Goal: Task Accomplishment & Management: Manage account settings

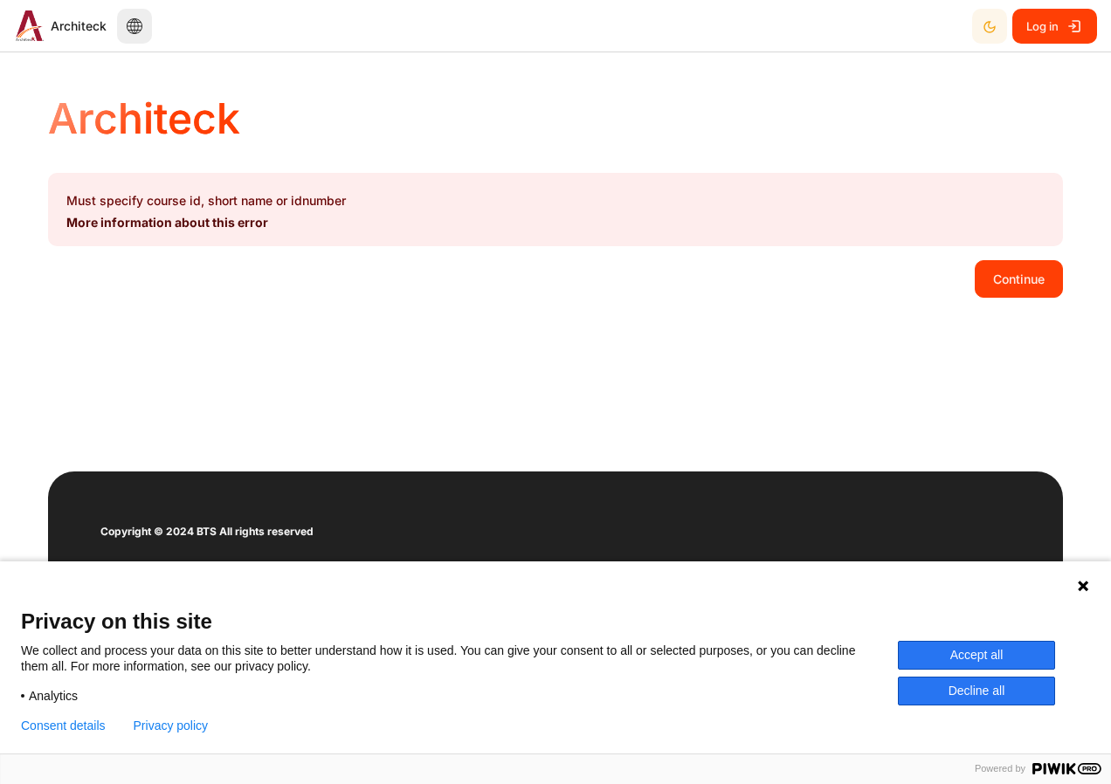
click at [994, 284] on button "Continue" at bounding box center [1018, 278] width 88 height 37
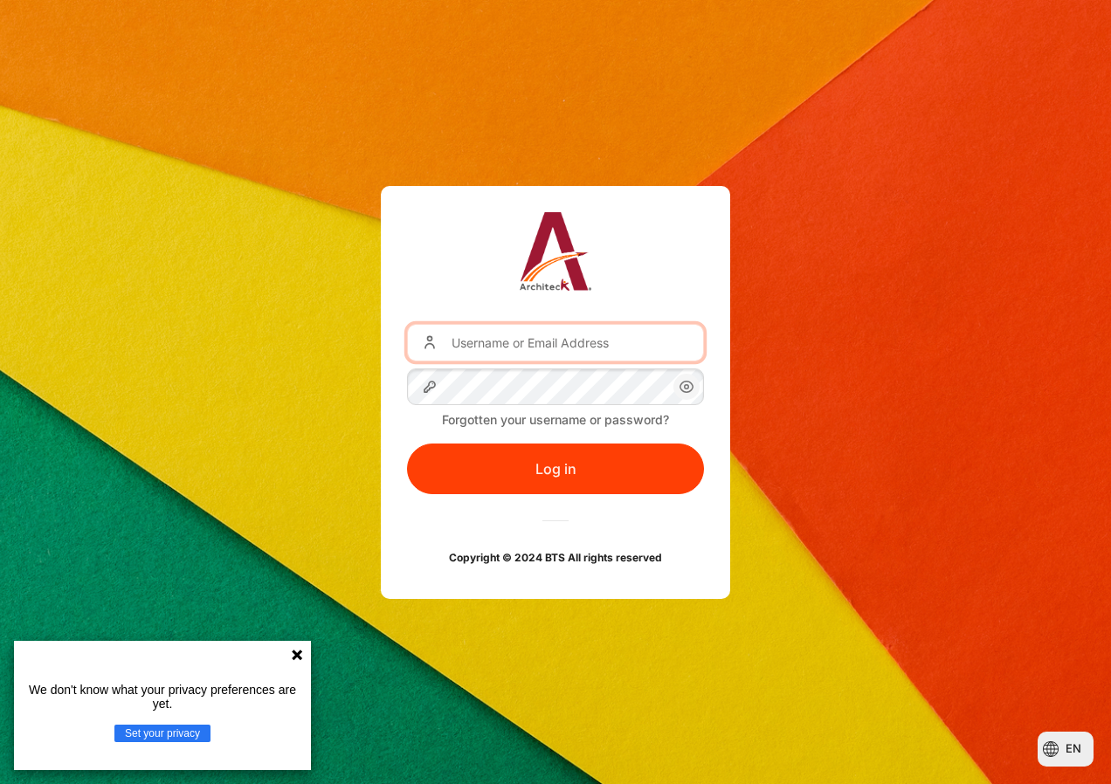
type input "[EMAIL_ADDRESS][DOMAIN_NAME]"
click at [550, 358] on input "[EMAIL_ADDRESS][DOMAIN_NAME]" at bounding box center [555, 342] width 297 height 37
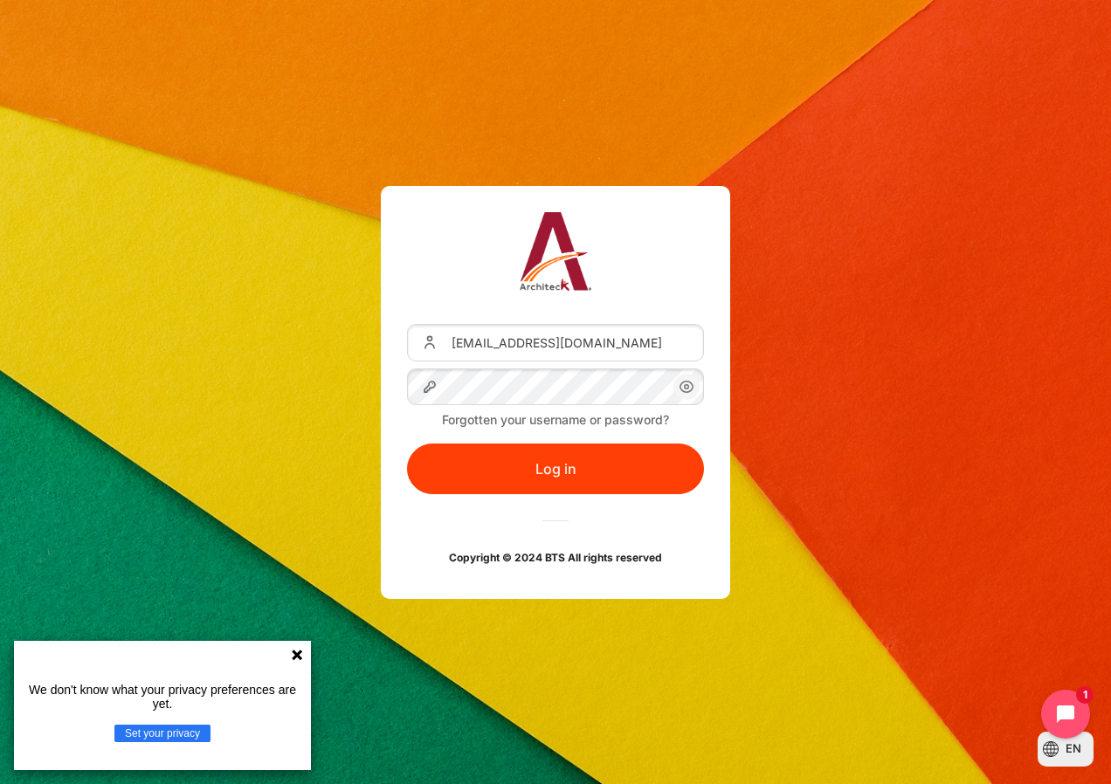
click at [361, 464] on div "Username or Email Address [EMAIL_ADDRESS][DOMAIN_NAME] Password Forgotten your …" at bounding box center [555, 392] width 1111 height 412
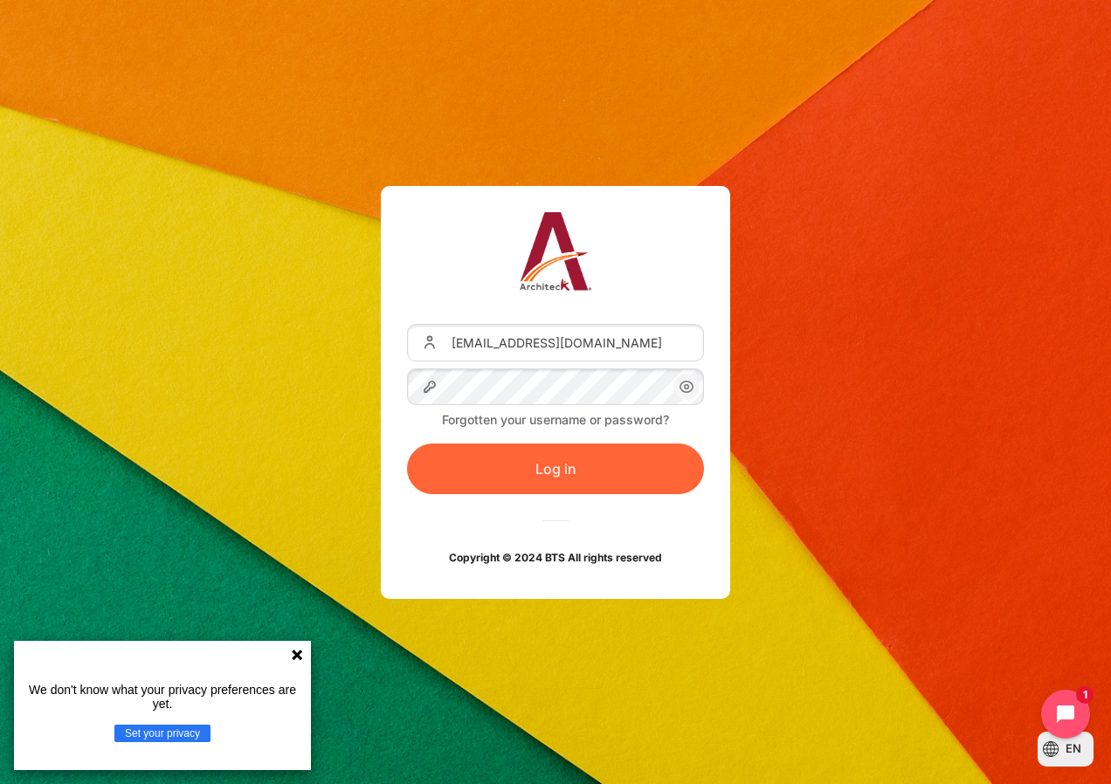
click at [471, 464] on button "Log in" at bounding box center [555, 469] width 297 height 51
click at [526, 456] on button "Log in" at bounding box center [555, 469] width 297 height 51
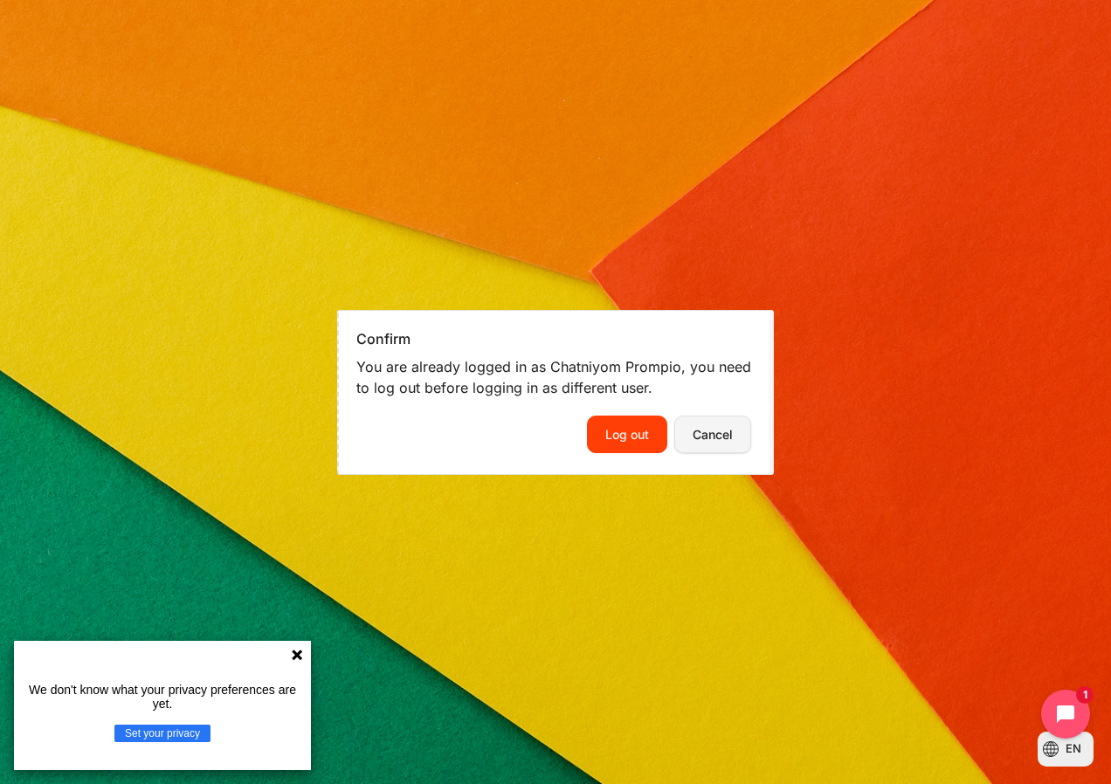
click at [730, 441] on button "Cancel" at bounding box center [712, 434] width 77 height 37
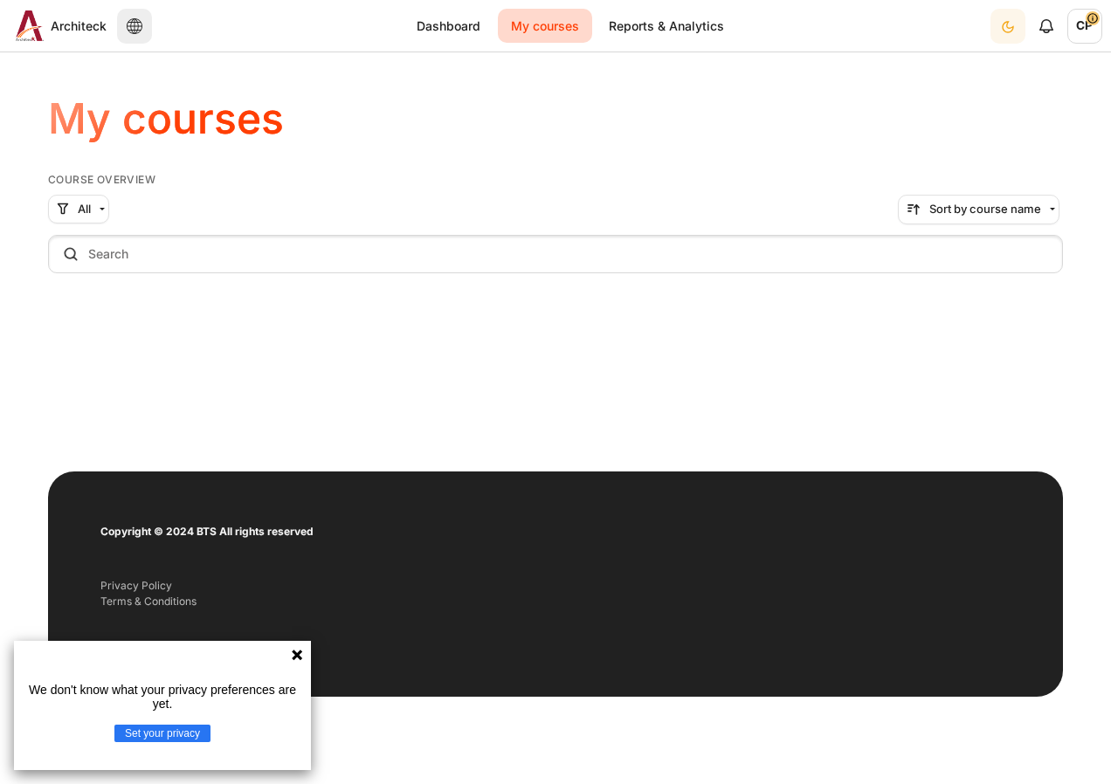
click at [297, 656] on icon at bounding box center [297, 655] width 10 height 10
